Goal: Task Accomplishment & Management: Complete application form

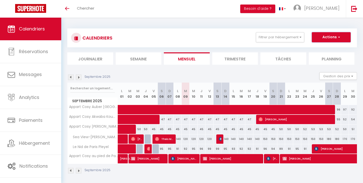
click at [339, 37] on span "button" at bounding box center [338, 37] width 3 height 5
click at [319, 49] on link "Nouvelle réservation" at bounding box center [326, 49] width 44 height 8
select select
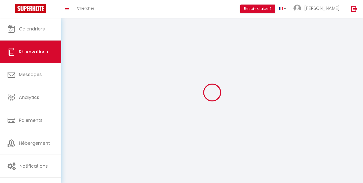
select select
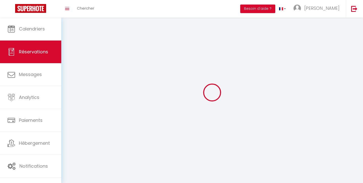
select select
checkbox input "false"
select select
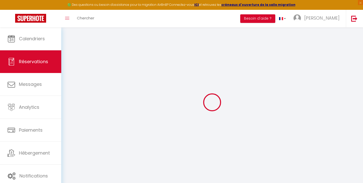
select select
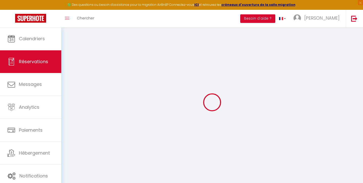
select select
checkbox input "false"
select select
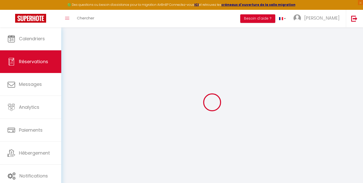
select select
checkbox input "false"
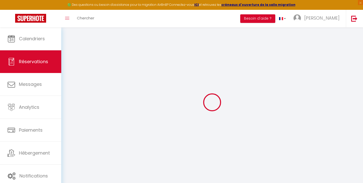
select select
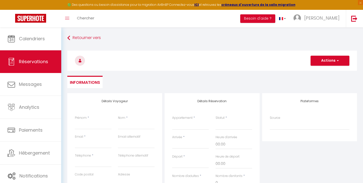
select select
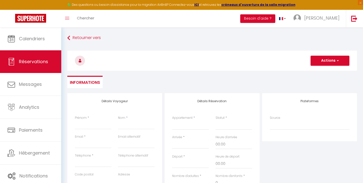
select select
checkbox input "false"
click at [85, 126] on input "Prénom" at bounding box center [93, 125] width 37 height 9
type input "D"
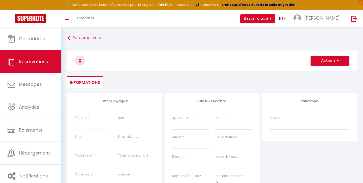
select select
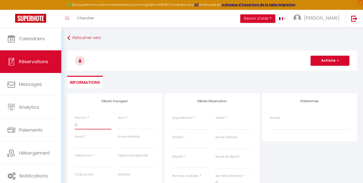
select select
checkbox input "false"
type input "Da"
select select
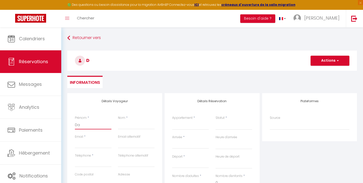
select select
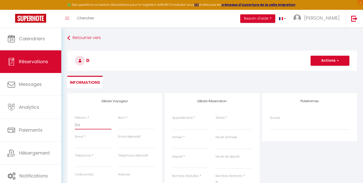
select select
checkbox input "false"
type input "Dad"
select select
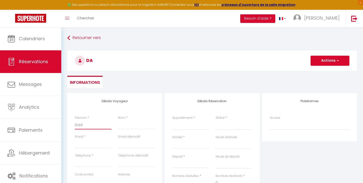
select select
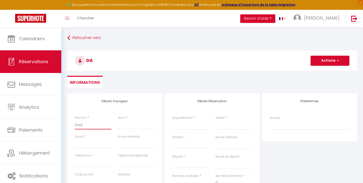
checkbox input "false"
type input "Dado"
select select
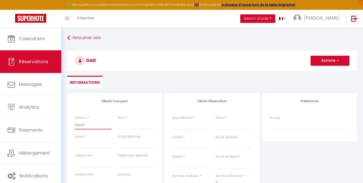
select select
checkbox input "false"
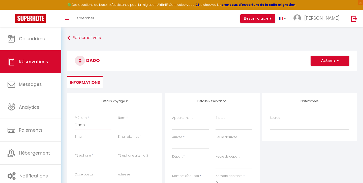
type input "Dadou"
select select
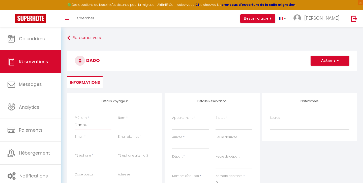
select select
checkbox input "false"
type input "Dadou"
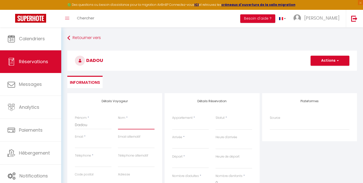
type input "A"
select select
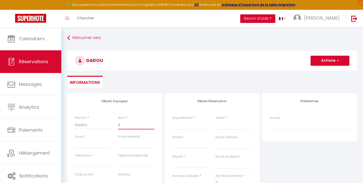
select select
checkbox input "false"
type input "A"
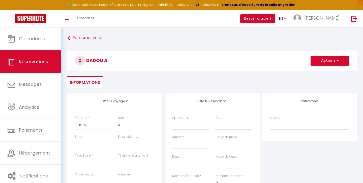
click at [80, 125] on input "Dadou" at bounding box center [93, 125] width 37 height 9
select select
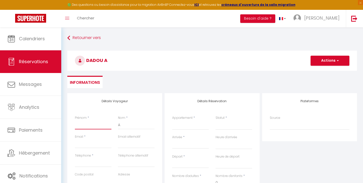
select select
checkbox input "false"
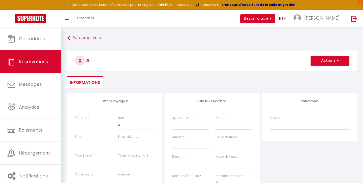
click at [119, 126] on input "A" at bounding box center [136, 125] width 37 height 9
paste input "Dadou"
type input "Dadou"
select select
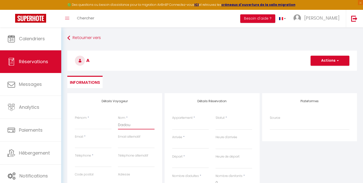
select select
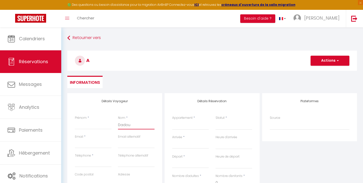
select select
checkbox input "false"
type input "Dadou"
click at [78, 126] on input "Prénom" at bounding box center [93, 125] width 37 height 9
type input "A"
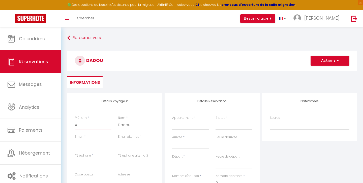
select select
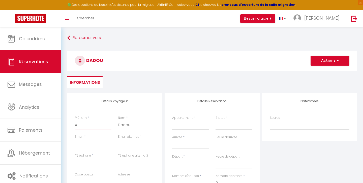
select select
checkbox input "false"
type input "Ab"
select select
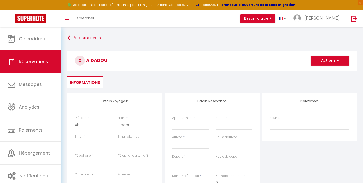
select select
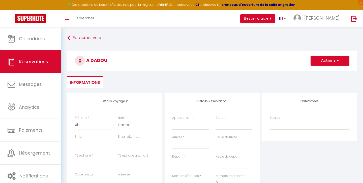
select select
checkbox input "false"
type input "Abb"
select select
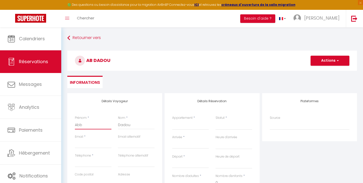
select select
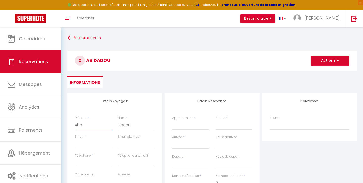
checkbox input "false"
type input "Abba"
select select
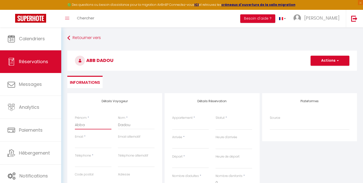
select select
checkbox input "false"
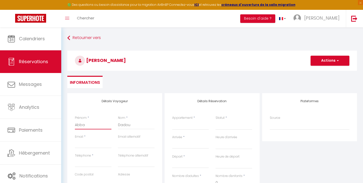
type input "[PERSON_NAME]"
select select
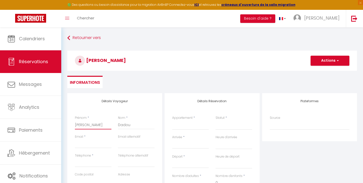
select select
checkbox input "false"
type input "Abbass"
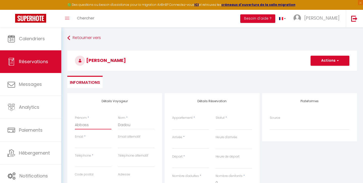
select select
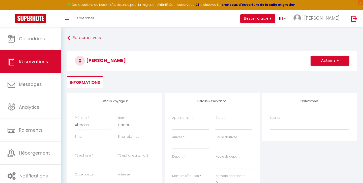
select select
checkbox input "false"
type input "Abbassi"
select select
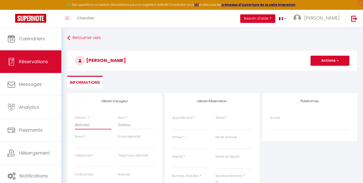
select select
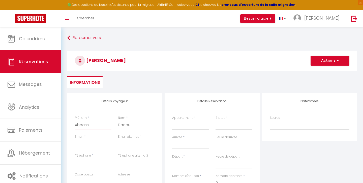
select select
checkbox input "false"
type input "Abbassia"
select select
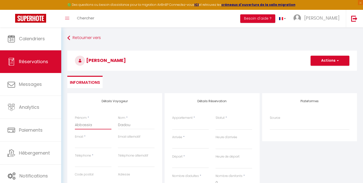
select select
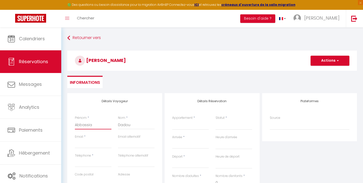
checkbox input "false"
type input "Abbassia"
click at [78, 144] on input "Email client" at bounding box center [93, 144] width 37 height 9
type input "a"
select select
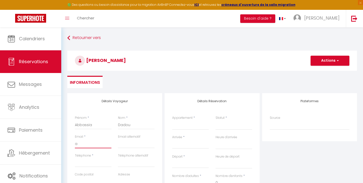
select select
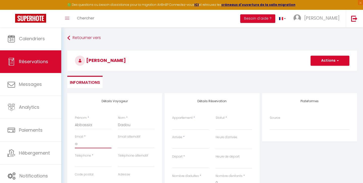
select select
checkbox input "false"
type input "as"
select select
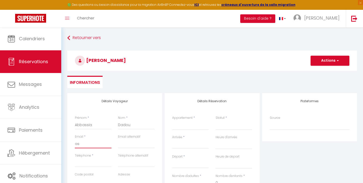
select select
paste input "[EMAIL_ADDRESS][DOMAIN_NAME]"
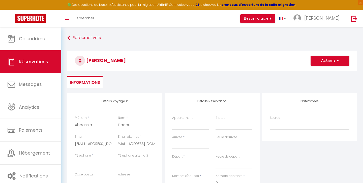
click at [81, 165] on input "Téléphone" at bounding box center [93, 163] width 37 height 9
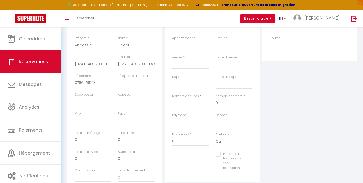
scroll to position [80, 0]
click at [123, 121] on select "[GEOGRAPHIC_DATA] [GEOGRAPHIC_DATA] [GEOGRAPHIC_DATA] [GEOGRAPHIC_DATA] [GEOGRA…" at bounding box center [136, 121] width 37 height 10
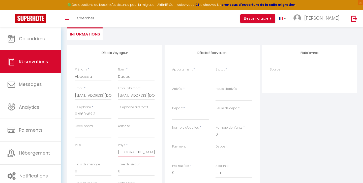
scroll to position [46, 0]
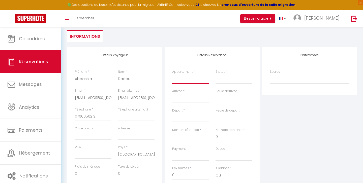
click at [182, 78] on select "Appart Cosy Auber [GEOGRAPHIC_DATA] Appart Cosy au pied de Paris La Defense App…" at bounding box center [190, 79] width 37 height 10
click at [218, 79] on select "Confirmé Non Confirmé [PERSON_NAME] par le voyageur No Show Request" at bounding box center [234, 79] width 37 height 10
click at [181, 97] on input "Arrivée" at bounding box center [190, 99] width 37 height 7
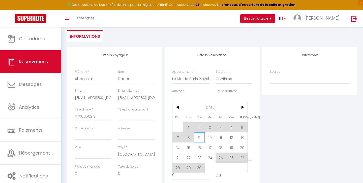
click at [200, 137] on span "9" at bounding box center [199, 138] width 11 height 10
click at [200, 137] on input "Nombre d'adultes" at bounding box center [190, 137] width 37 height 9
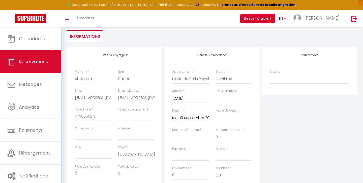
click at [185, 116] on input "Mer 10 Septembre 2025" at bounding box center [190, 118] width 37 height 7
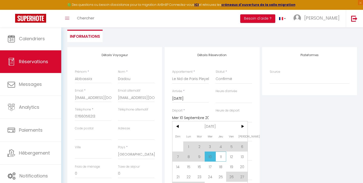
click at [224, 156] on span "11" at bounding box center [221, 157] width 11 height 10
click at [224, 156] on select "OK KO" at bounding box center [234, 157] width 37 height 10
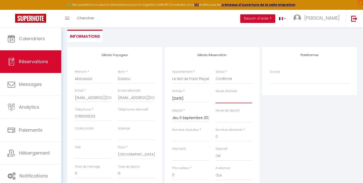
click at [222, 98] on select "00:00 00:30 01:00 01:30 02:00 02:30 03:00 03:30 04:00 04:30 05:00 05:30 06:00 0…" at bounding box center [234, 99] width 37 height 10
click at [224, 117] on select "00:00 00:30 01:00 01:30 02:00 02:30 03:00 03:30 04:00 04:30 05:00 05:30 06:00 0…" at bounding box center [234, 118] width 37 height 10
click at [187, 137] on input "Nombre d'adultes" at bounding box center [190, 137] width 37 height 9
click at [270, 157] on div "Plateformes Source Direct [DOMAIN_NAME] [DOMAIN_NAME] Chalet montagne Expedia G…" at bounding box center [309, 137] width 97 height 180
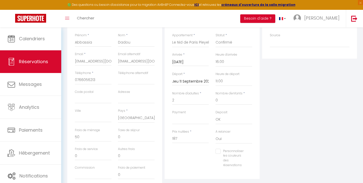
scroll to position [83, 0]
click at [197, 149] on div "Personnaliser les couleurs des réservations #D7092E" at bounding box center [212, 161] width 87 height 24
click at [182, 139] on input "187" at bounding box center [190, 138] width 37 height 9
click at [191, 154] on div "Personnaliser les couleurs des réservations #D7092E" at bounding box center [212, 161] width 87 height 24
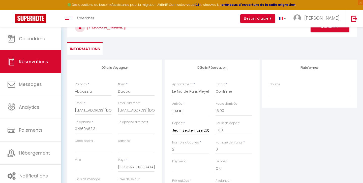
scroll to position [30, 0]
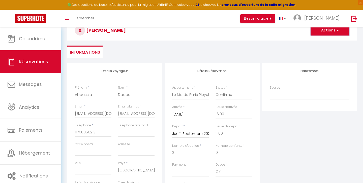
click at [339, 31] on span "button" at bounding box center [337, 30] width 3 height 5
click at [325, 40] on link "Enregistrer" at bounding box center [325, 41] width 40 height 7
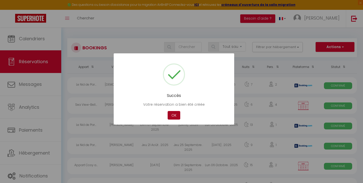
click at [173, 113] on button "OK" at bounding box center [174, 115] width 13 height 9
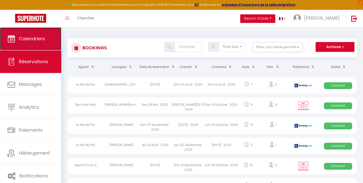
click at [27, 39] on span "Calendriers" at bounding box center [32, 39] width 26 height 6
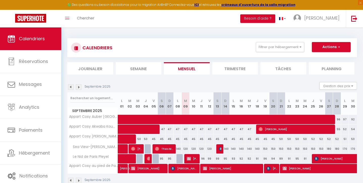
scroll to position [28, 0]
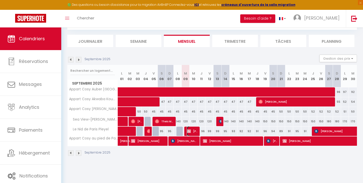
click at [193, 132] on span "[PERSON_NAME]" at bounding box center [192, 132] width 11 height 10
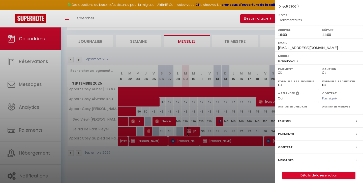
scroll to position [52, 0]
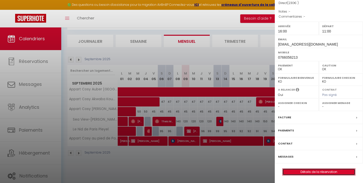
click at [319, 171] on link "Détails de la réservation" at bounding box center [319, 172] width 73 height 7
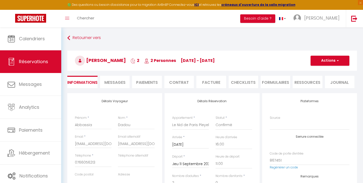
click at [114, 85] on span "Messages" at bounding box center [114, 83] width 21 height 6
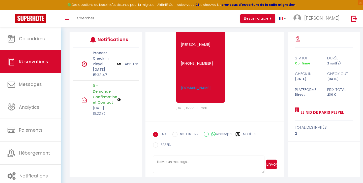
scroll to position [375, 0]
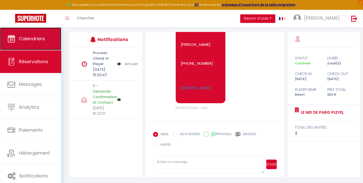
click at [37, 36] on span "Calendriers" at bounding box center [32, 39] width 26 height 6
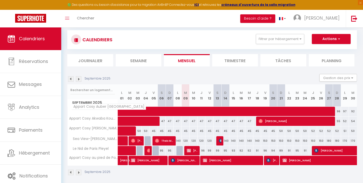
scroll to position [28, 0]
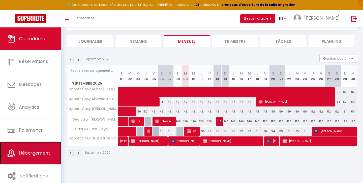
click at [39, 154] on span "Hébergement" at bounding box center [34, 153] width 31 height 6
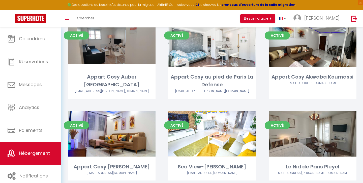
scroll to position [60, 0]
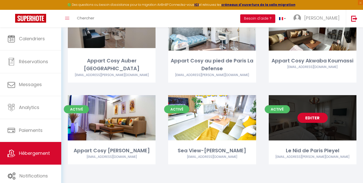
click at [308, 117] on link "Editer" at bounding box center [313, 118] width 30 height 10
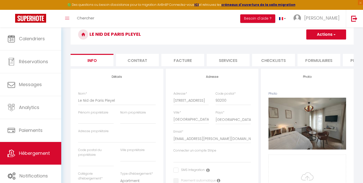
scroll to position [19, 0]
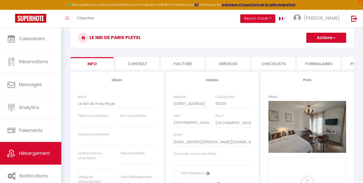
click at [225, 64] on li "Services" at bounding box center [228, 63] width 43 height 12
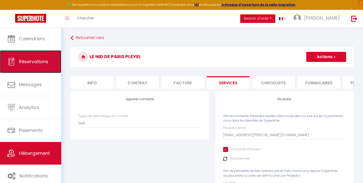
click at [28, 62] on span "Réservations" at bounding box center [33, 62] width 29 height 6
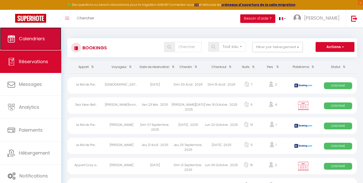
click at [27, 39] on span "Calendriers" at bounding box center [32, 39] width 26 height 6
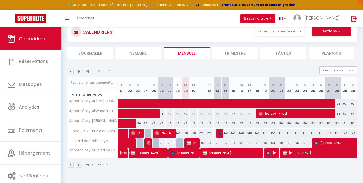
scroll to position [28, 0]
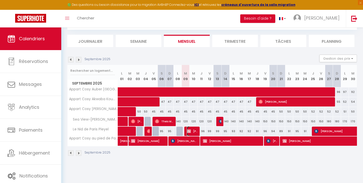
click at [189, 130] on img at bounding box center [189, 131] width 4 height 4
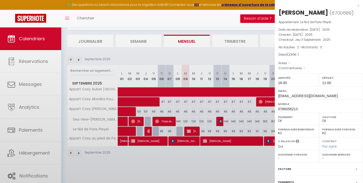
click at [189, 130] on div at bounding box center [181, 91] width 363 height 183
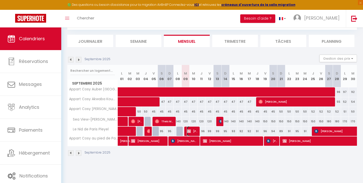
click at [189, 130] on img at bounding box center [189, 131] width 4 height 4
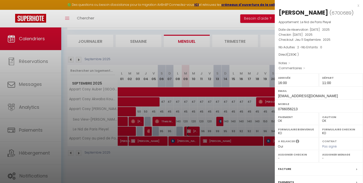
scroll to position [52, 0]
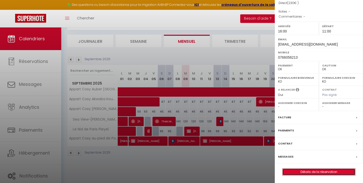
click at [315, 173] on link "Détails de la réservation" at bounding box center [319, 172] width 73 height 7
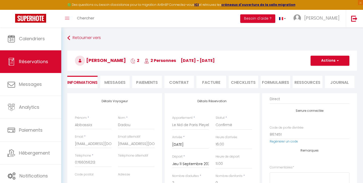
scroll to position [26, 0]
click at [276, 19] on button "Besoin d'aide ?" at bounding box center [258, 18] width 35 height 9
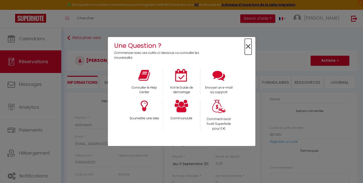
click at [249, 45] on span "×" at bounding box center [248, 47] width 7 height 16
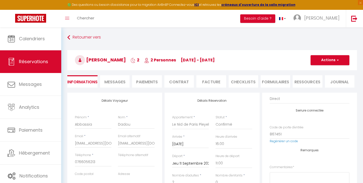
scroll to position [0, 0]
click at [113, 82] on span "Messages" at bounding box center [114, 83] width 21 height 6
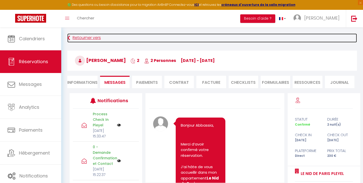
click at [69, 38] on icon at bounding box center [68, 38] width 3 height 9
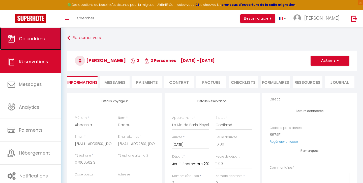
click at [36, 41] on span "Calendriers" at bounding box center [32, 39] width 26 height 6
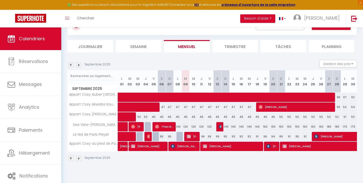
scroll to position [28, 0]
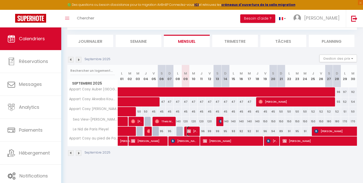
click at [190, 131] on img at bounding box center [189, 131] width 4 height 4
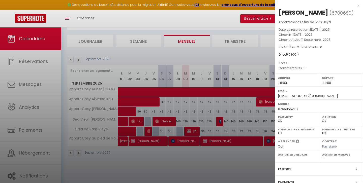
click at [346, 14] on span "6700689" at bounding box center [342, 13] width 20 height 6
copy span "6700689"
